Goal: Navigation & Orientation: Find specific page/section

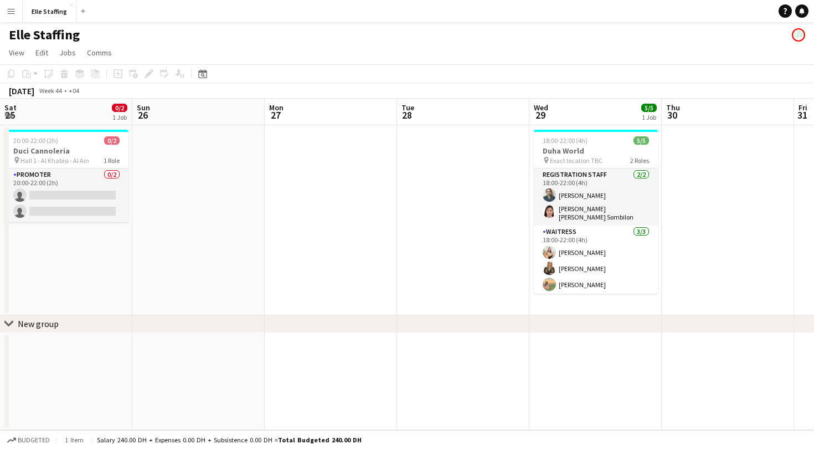
scroll to position [0, 308]
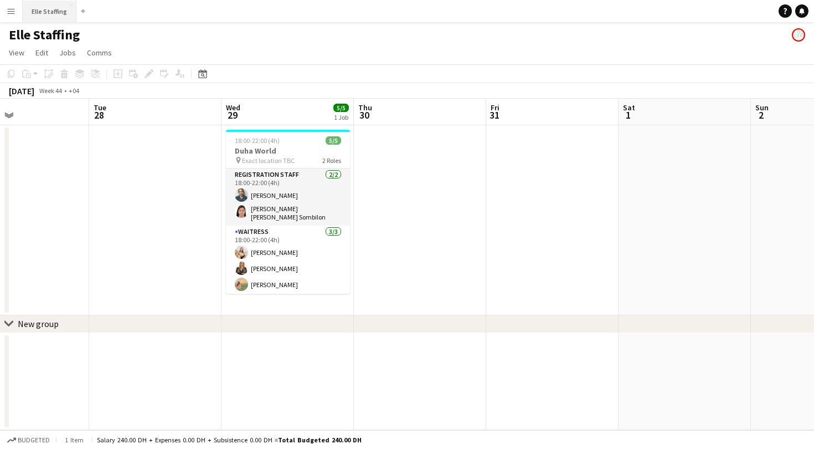
click at [45, 12] on button "Elle Staffing Close" at bounding box center [50, 12] width 54 height 22
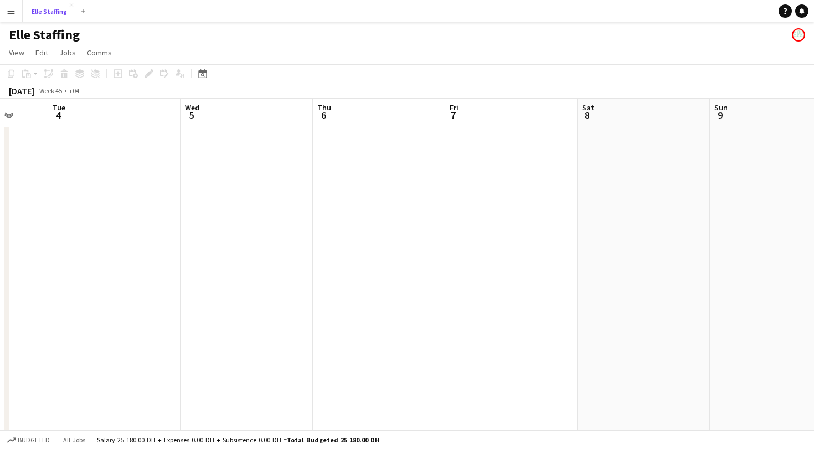
scroll to position [0, 351]
click at [7, 14] on app-icon "Menu" at bounding box center [11, 11] width 9 height 9
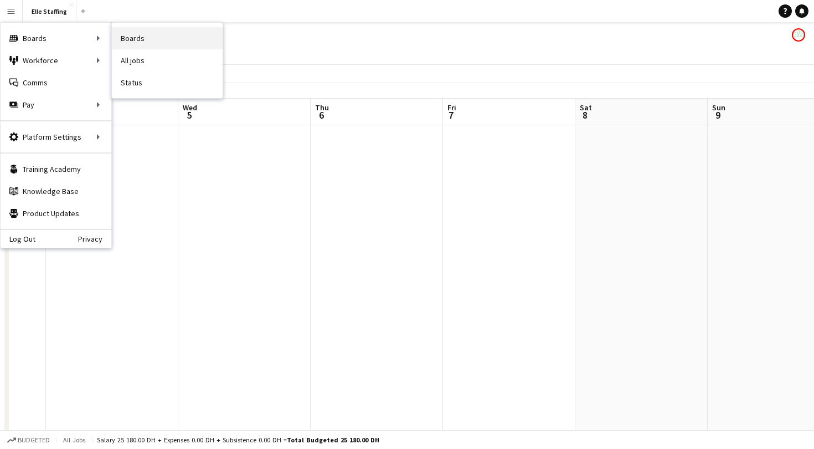
click at [145, 32] on link "Boards" at bounding box center [167, 38] width 111 height 22
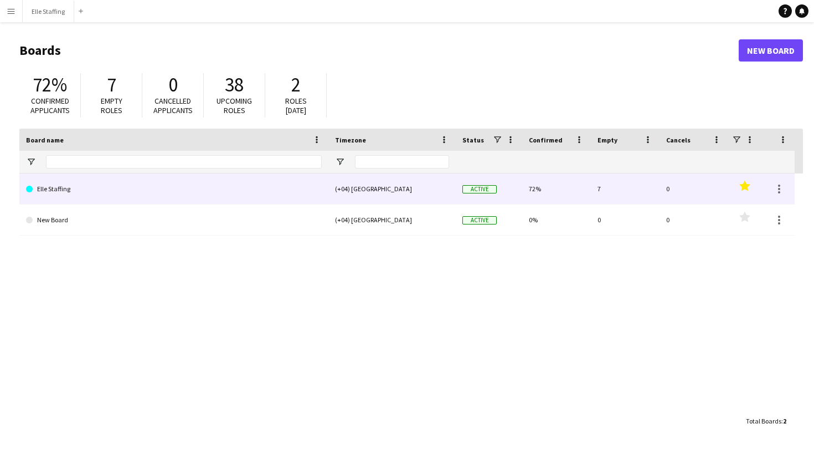
click at [97, 199] on link "Elle Staffing" at bounding box center [174, 188] width 296 height 31
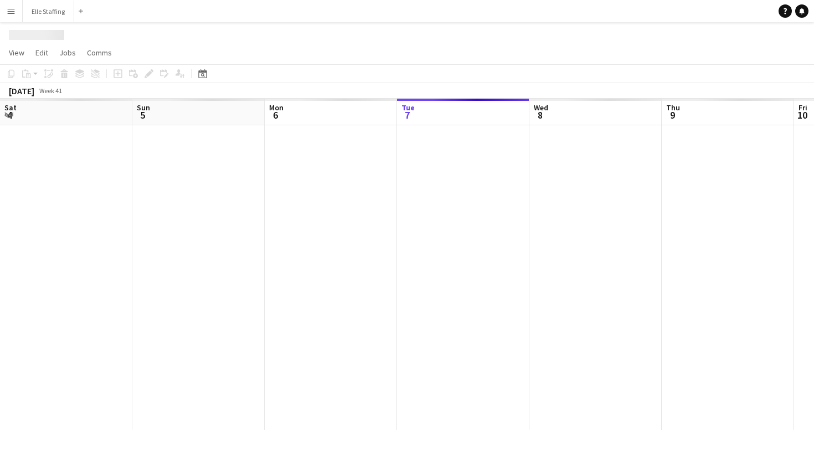
scroll to position [0, 265]
